Goal: Task Accomplishment & Management: Manage account settings

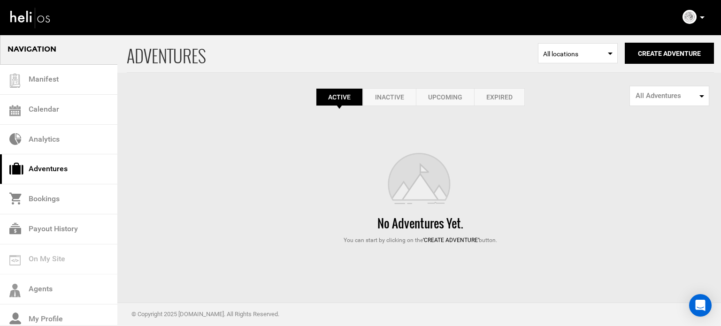
click at [478, 105] on link "Expired" at bounding box center [499, 97] width 51 height 18
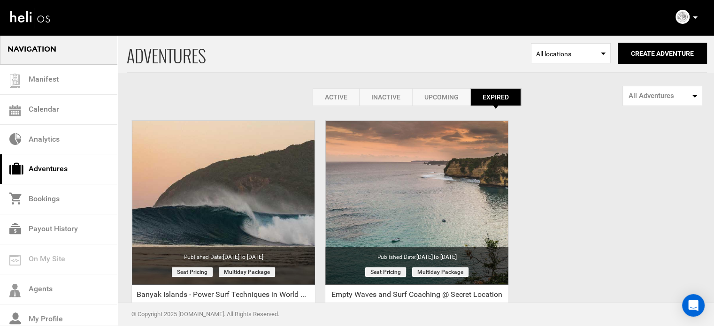
click at [321, 90] on link "Active" at bounding box center [335, 97] width 46 height 18
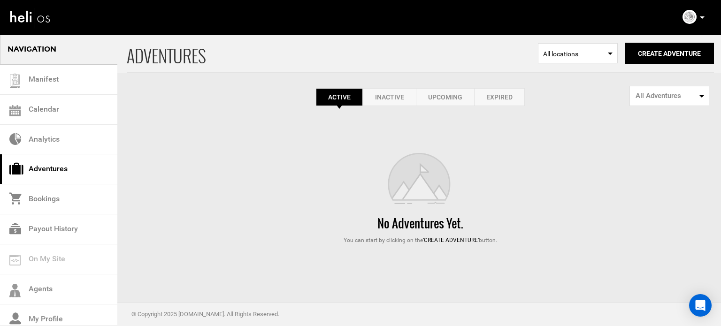
click at [704, 16] on icon at bounding box center [702, 17] width 5 height 2
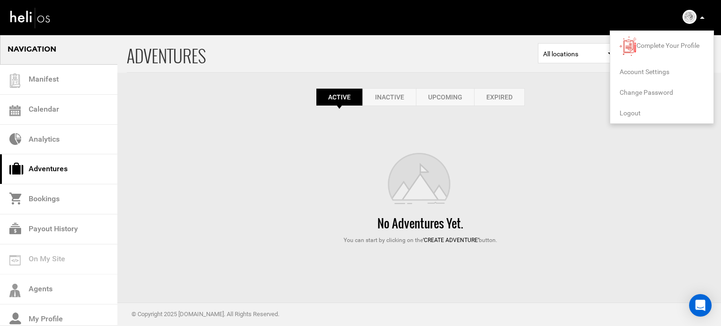
click at [625, 110] on span "Logout" at bounding box center [629, 113] width 21 height 8
